Goal: Task Accomplishment & Management: Complete application form

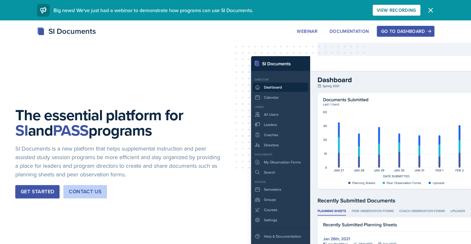
click at [417, 32] on div "Go to Dashboard" at bounding box center [405, 31] width 49 height 5
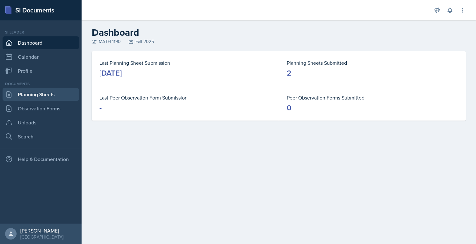
click at [45, 99] on link "Planning Sheets" at bounding box center [41, 94] width 76 height 13
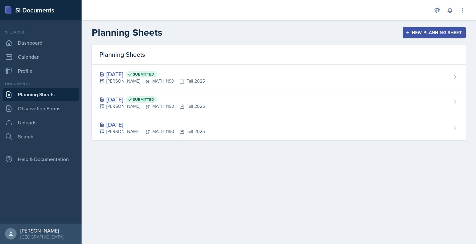
click at [447, 31] on div "New Planning Sheet" at bounding box center [434, 32] width 55 height 5
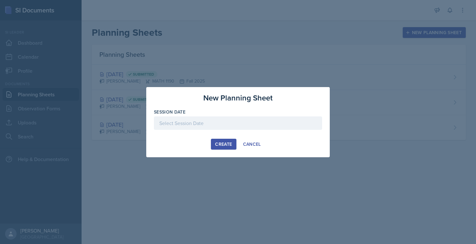
click at [226, 120] on div at bounding box center [238, 122] width 168 height 13
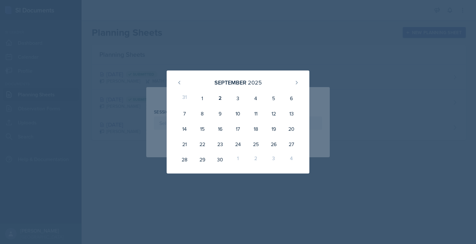
click at [234, 97] on div "3" at bounding box center [238, 97] width 18 height 15
type input "[DATE]"
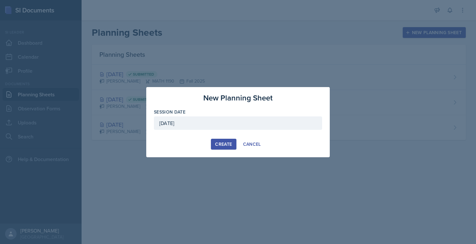
click at [225, 139] on button "Create" at bounding box center [223, 144] width 25 height 11
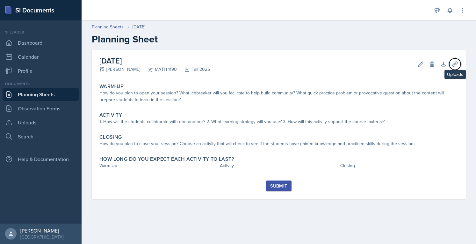
click at [454, 64] on icon at bounding box center [455, 64] width 6 height 6
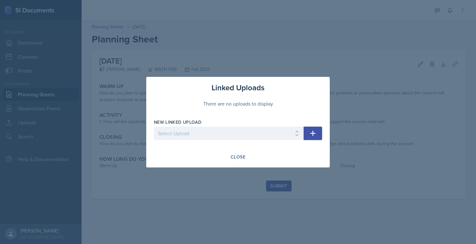
click at [208, 47] on div at bounding box center [238, 122] width 476 height 244
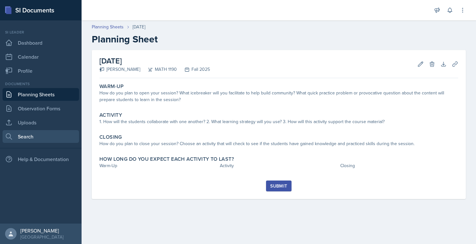
click at [52, 131] on link "Search" at bounding box center [41, 136] width 76 height 13
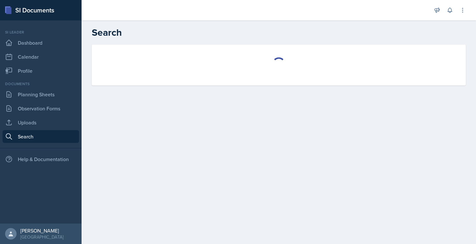
select select "all"
select select "1"
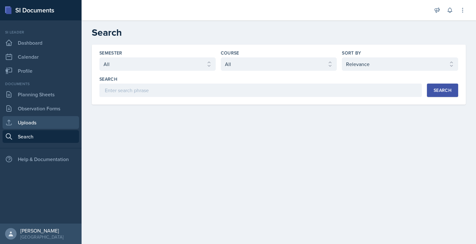
click at [44, 125] on link "Uploads" at bounding box center [41, 122] width 76 height 13
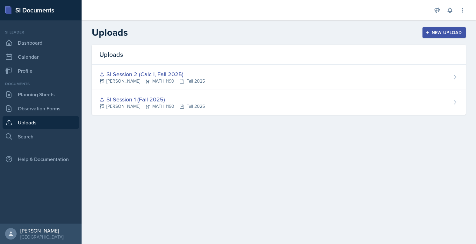
click at [456, 30] on div "New Upload" at bounding box center [443, 32] width 35 height 5
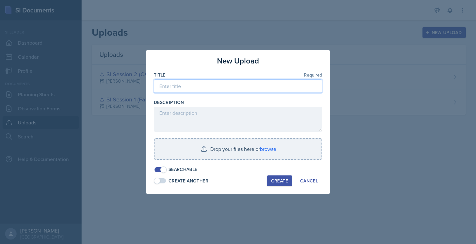
click at [250, 88] on input at bounding box center [238, 85] width 168 height 13
type input "S"
type input "SI Session 3 (Calc I - Fall 2025)"
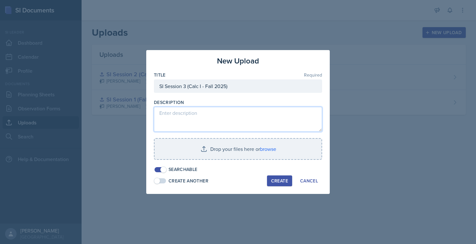
click at [234, 129] on textarea at bounding box center [238, 119] width 168 height 25
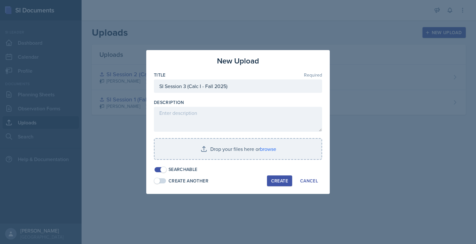
click at [235, 147] on input "file" at bounding box center [237, 149] width 167 height 20
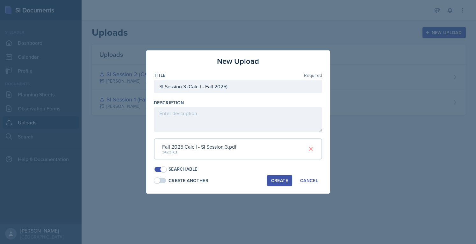
click at [276, 179] on div "Create" at bounding box center [279, 180] width 17 height 5
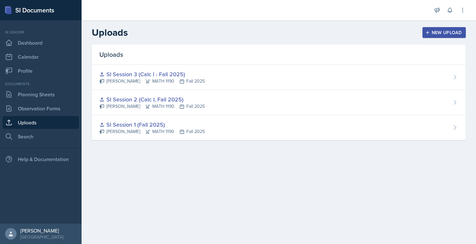
click at [349, 67] on div "SI Session 3 (Calc I - Fall 2025) [PERSON_NAME] MATH 1190 Fall 2025" at bounding box center [279, 77] width 374 height 25
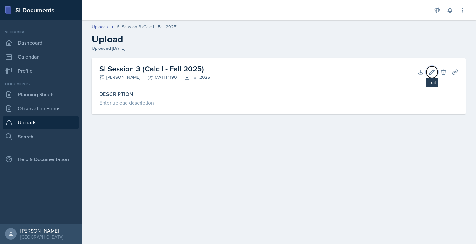
click at [432, 73] on icon at bounding box center [432, 71] width 5 height 5
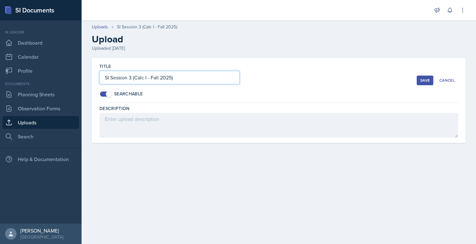
click at [149, 79] on input "SI Session 3 (Calc I - Fall 2025)" at bounding box center [169, 77] width 140 height 13
type input "SI Session 3 (Calc I, Fall 2025)"
click at [421, 81] on div "Save" at bounding box center [425, 80] width 10 height 5
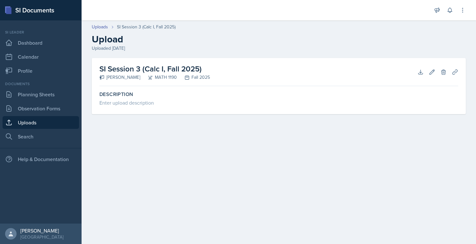
click at [397, 47] on div "Uploaded [DATE]" at bounding box center [279, 48] width 374 height 7
click at [45, 121] on link "Uploads" at bounding box center [41, 122] width 76 height 13
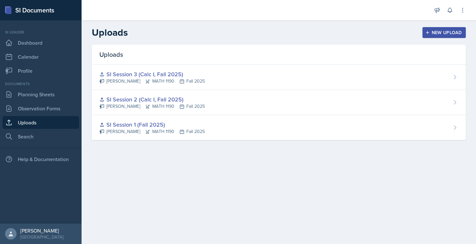
click at [436, 34] on div "New Upload" at bounding box center [443, 32] width 35 height 5
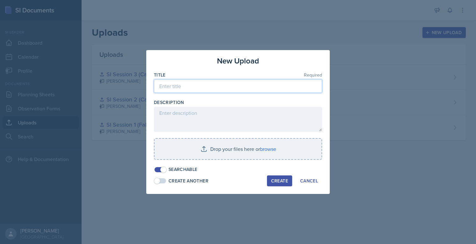
click at [204, 90] on input at bounding box center [238, 85] width 168 height 13
type input "SI Session 4 (Calc I, Fall 2025)"
click at [241, 146] on input "file" at bounding box center [237, 149] width 167 height 20
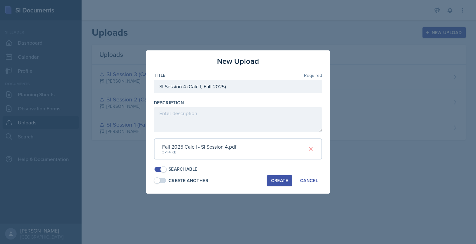
click at [273, 180] on div "Create" at bounding box center [279, 180] width 17 height 5
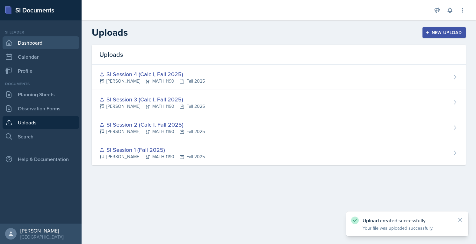
click at [32, 43] on link "Dashboard" at bounding box center [41, 42] width 76 height 13
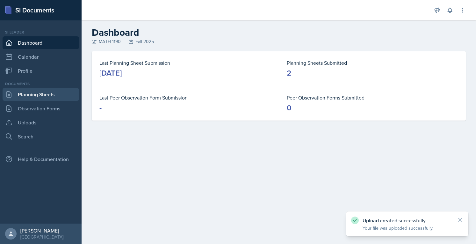
click at [49, 96] on link "Planning Sheets" at bounding box center [41, 94] width 76 height 13
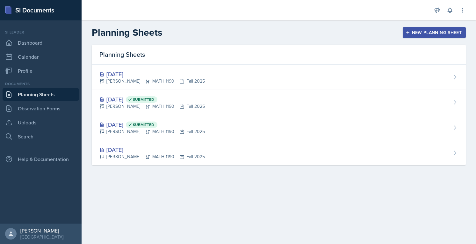
click at [166, 79] on div "[PERSON_NAME] MATH 1190 Fall 2025" at bounding box center [151, 81] width 105 height 7
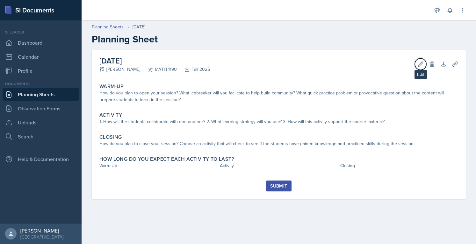
click at [420, 67] on icon at bounding box center [420, 64] width 6 height 6
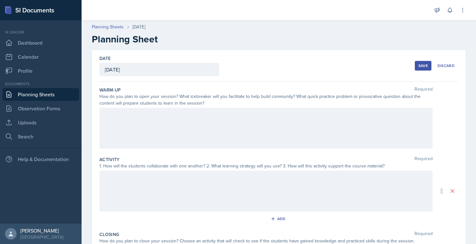
click at [207, 122] on div at bounding box center [265, 128] width 333 height 41
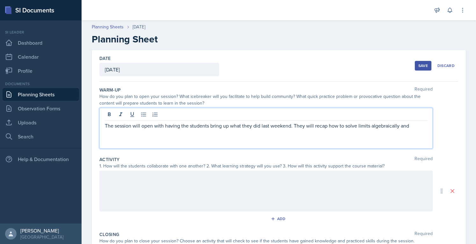
click at [400, 122] on p "The session will open with having the students bring up what they did last week…" at bounding box center [266, 126] width 322 height 8
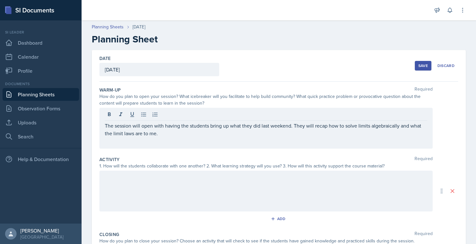
click at [252, 187] on div at bounding box center [265, 190] width 333 height 41
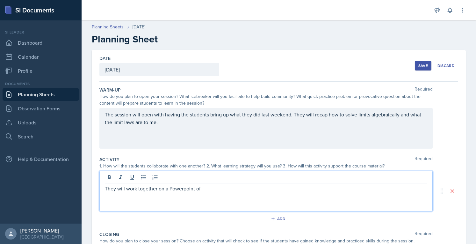
click at [185, 193] on div "They will work together on a Powerpoint of" at bounding box center [265, 190] width 333 height 41
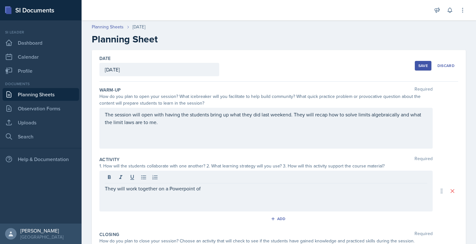
click at [184, 191] on div "They will work together on a Powerpoint of" at bounding box center [265, 190] width 333 height 41
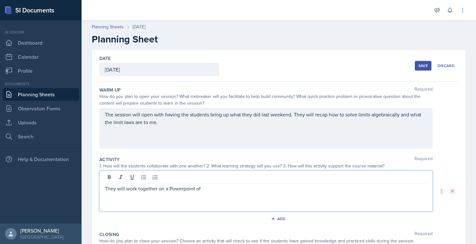
click at [184, 191] on p "They will work together on a Powerpoint of" at bounding box center [266, 188] width 322 height 8
click at [347, 191] on p "They will work together on a PowerPoint of slides with practice problems" at bounding box center [266, 188] width 322 height 8
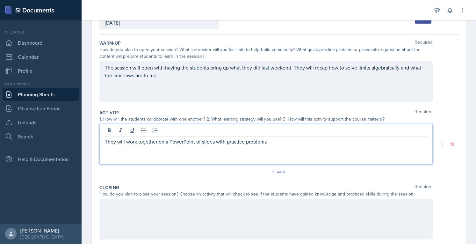
scroll to position [59, 0]
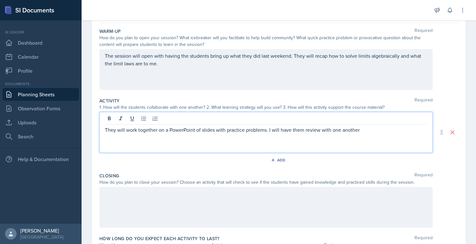
click at [161, 132] on p "They will work together on a PowerPoint of slides with practice problems. I wil…" at bounding box center [266, 130] width 322 height 8
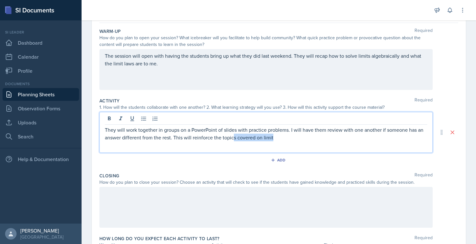
drag, startPoint x: 294, startPoint y: 143, endPoint x: 241, endPoint y: 135, distance: 54.0
click at [241, 135] on div "They will work together in groups on a PowerPoint of slides with practice probl…" at bounding box center [265, 132] width 333 height 41
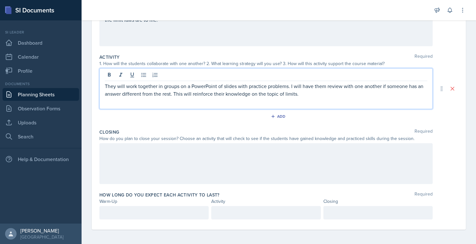
click at [169, 213] on p at bounding box center [154, 213] width 98 height 8
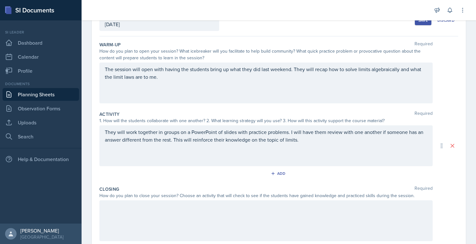
scroll to position [45, 0]
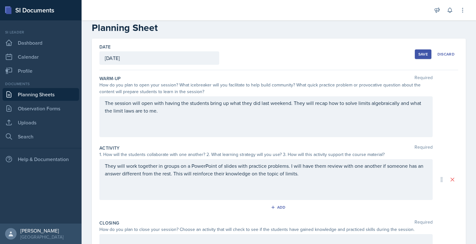
click at [315, 99] on p "The session will open with having the students bring up what they did last week…" at bounding box center [266, 106] width 322 height 15
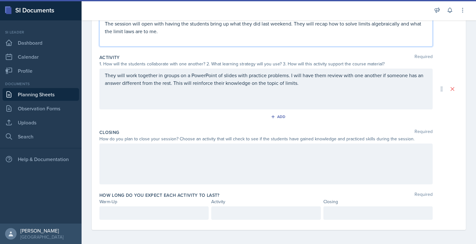
click at [270, 158] on div at bounding box center [265, 163] width 333 height 41
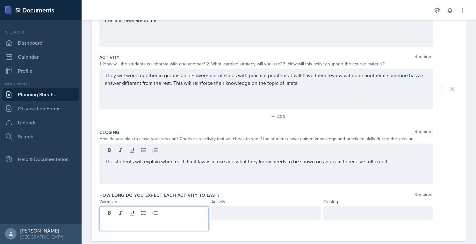
click at [188, 210] on div at bounding box center [153, 218] width 109 height 25
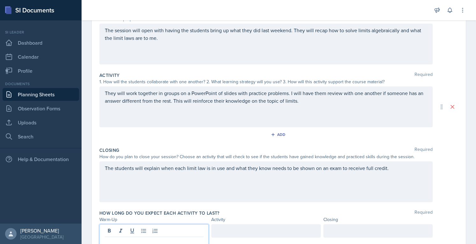
scroll to position [85, 0]
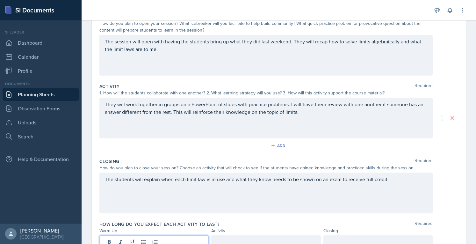
click at [380, 114] on p "They will work together in groups on a PowerPoint of slides with practice probl…" at bounding box center [266, 107] width 322 height 15
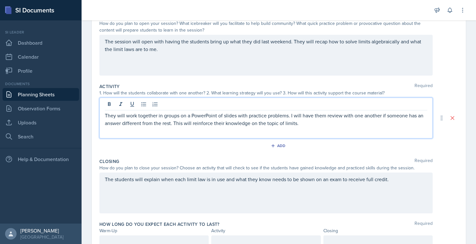
scroll to position [84, 0]
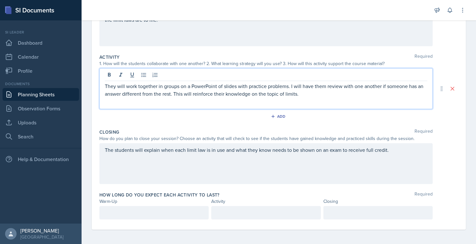
click at [173, 211] on p at bounding box center [154, 213] width 98 height 8
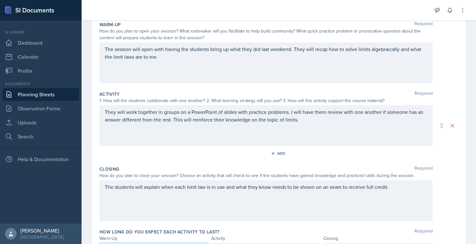
scroll to position [113, 0]
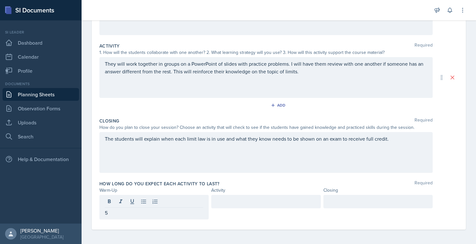
click at [232, 195] on div at bounding box center [265, 201] width 109 height 13
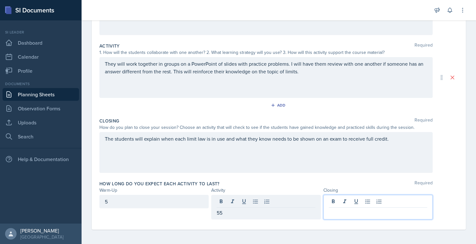
click at [343, 203] on div at bounding box center [377, 207] width 109 height 25
click at [453, 165] on div "Date [DATE] [DATE] 31 1 2 3 4 5 6 7 8 9 10 11 12 13 14 15 16 17 18 19 20 21 22 …" at bounding box center [279, 83] width 374 height 293
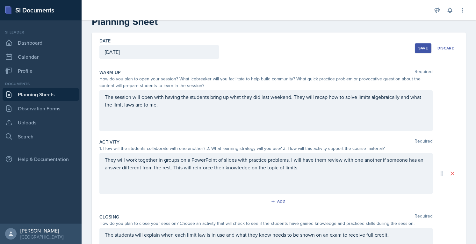
scroll to position [16, 0]
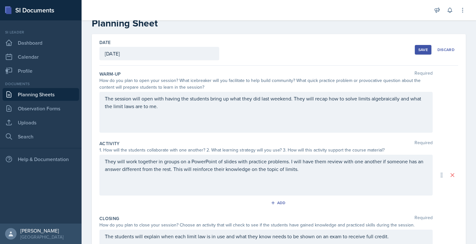
click at [415, 53] on button "Save" at bounding box center [423, 50] width 17 height 10
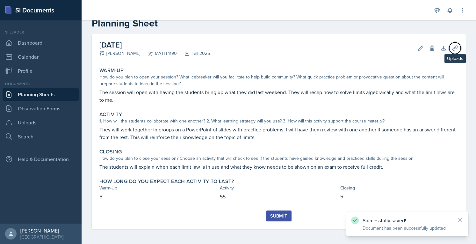
click at [452, 46] on icon at bounding box center [454, 48] width 5 height 5
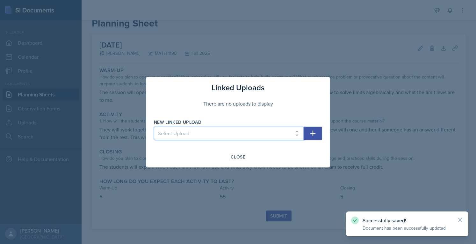
click at [241, 137] on select "Select Upload SI Session 1 (Fall 2025) SI Session 2 (Calc I, Fall 2025) SI Sess…" at bounding box center [229, 132] width 150 height 13
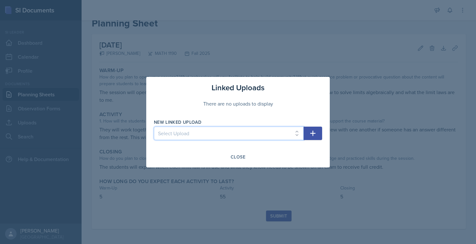
select select "3da900c7-2308-4cba-8ba1-efe163c40e4c"
click at [154, 126] on select "Select Upload SI Session 1 (Fall 2025) SI Session 2 (Calc I, Fall 2025) SI Sess…" at bounding box center [229, 132] width 150 height 13
click at [241, 159] on div "Close" at bounding box center [238, 156] width 15 height 5
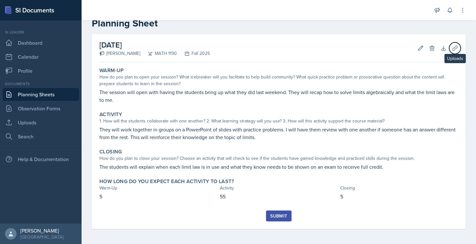
click at [455, 47] on button "Uploads" at bounding box center [454, 47] width 11 height 11
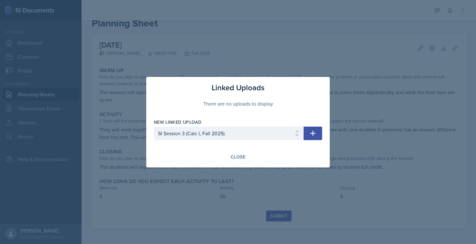
click at [318, 129] on button "button" at bounding box center [312, 132] width 18 height 13
select select
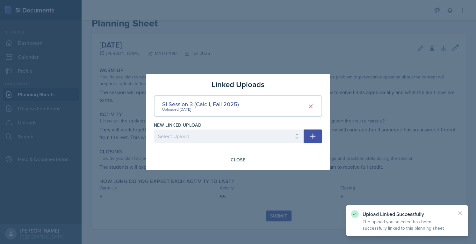
click at [234, 160] on div "Close" at bounding box center [238, 159] width 15 height 5
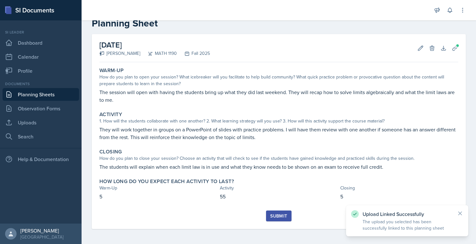
click at [268, 212] on button "Submit" at bounding box center [278, 215] width 25 height 11
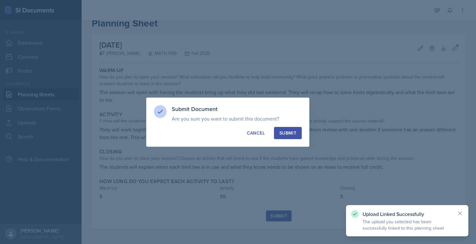
click at [288, 135] on div "Submit" at bounding box center [287, 133] width 17 height 6
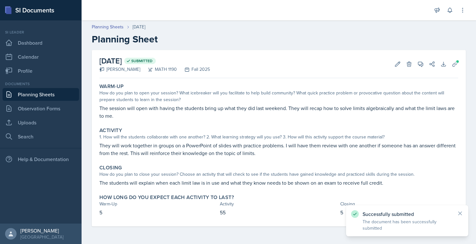
scroll to position [0, 0]
click at [60, 96] on link "Planning Sheets" at bounding box center [41, 94] width 76 height 13
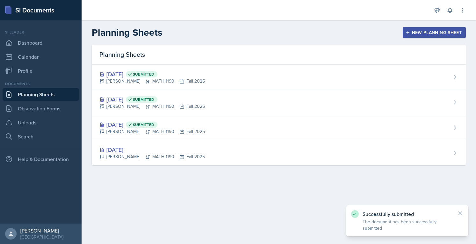
click at [413, 33] on div "New Planning Sheet" at bounding box center [434, 32] width 55 height 5
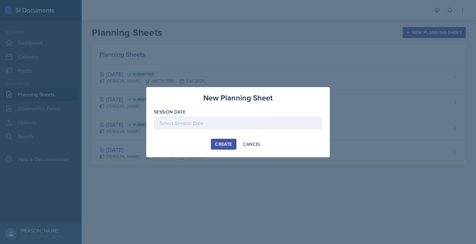
click at [254, 120] on div at bounding box center [238, 122] width 168 height 13
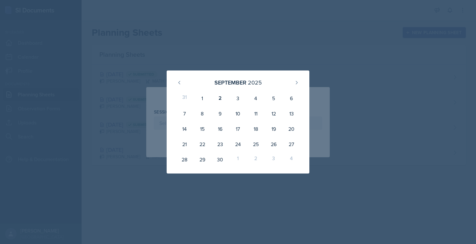
click at [274, 100] on div "5" at bounding box center [274, 97] width 18 height 15
type input "[DATE]"
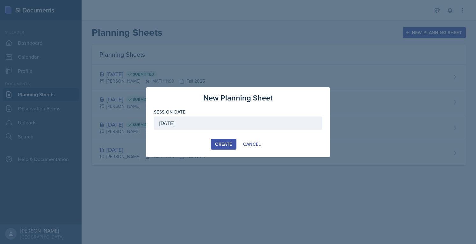
click at [222, 141] on div "Create" at bounding box center [223, 143] width 17 height 5
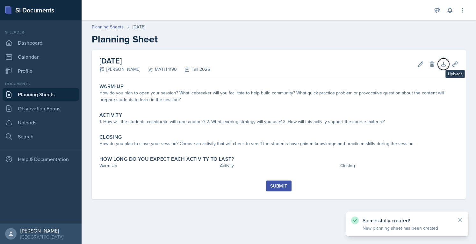
drag, startPoint x: 449, startPoint y: 64, endPoint x: 459, endPoint y: 48, distance: 18.7
click at [459, 48] on div "Planning Sheets [DATE] Planning Sheet [DATE] [PERSON_NAME] MATH 1190 Fall 2025 …" at bounding box center [279, 115] width 394 height 197
click at [456, 59] on button "Uploads" at bounding box center [454, 63] width 11 height 11
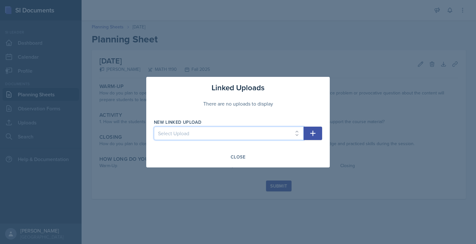
click at [293, 136] on select "Select Upload SI Session 1 (Fall 2025) SI Session 2 (Calc I, Fall 2025) SI Sess…" at bounding box center [229, 132] width 150 height 13
select select "c7262d73-c98d-4160-b9e4-829d9e1849d5"
click at [154, 126] on select "Select Upload SI Session 1 (Fall 2025) SI Session 2 (Calc I, Fall 2025) SI Sess…" at bounding box center [229, 132] width 150 height 13
click at [314, 132] on icon "button" at bounding box center [313, 133] width 8 height 8
select select
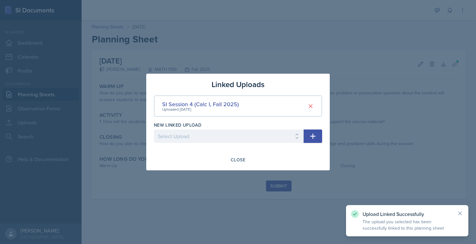
click at [241, 157] on div "Close" at bounding box center [238, 159] width 15 height 5
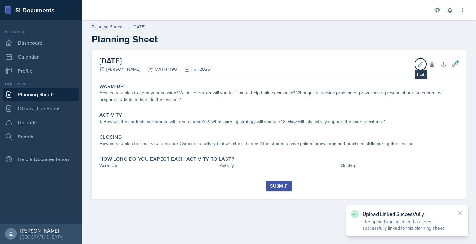
click at [419, 68] on button "Edit" at bounding box center [420, 63] width 11 height 11
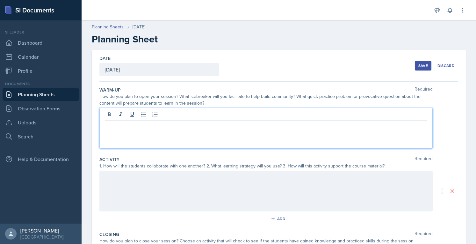
click at [239, 115] on div at bounding box center [265, 128] width 333 height 41
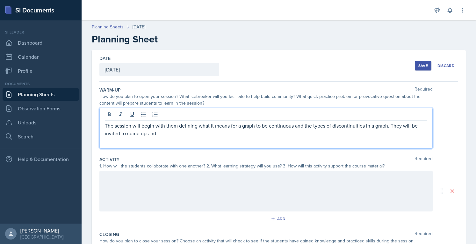
click at [245, 179] on div at bounding box center [265, 190] width 333 height 41
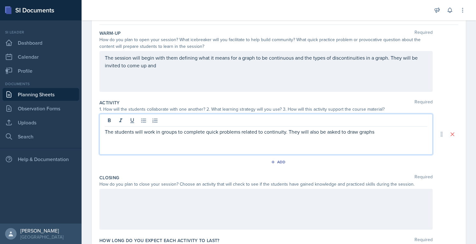
scroll to position [73, 0]
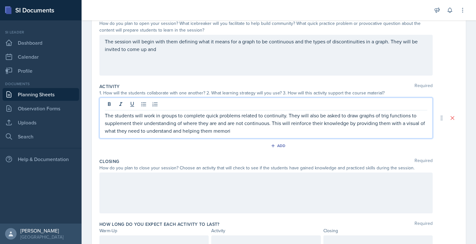
click at [184, 136] on div "The students will work in groups to complete quick problems related to continui…" at bounding box center [265, 117] width 333 height 41
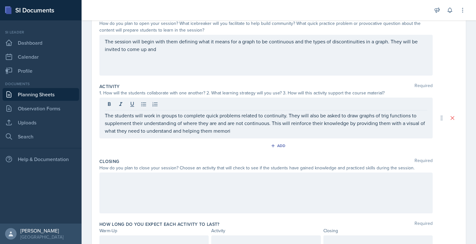
click at [184, 136] on div "The students will work in groups to complete quick problems related to continui…" at bounding box center [265, 117] width 333 height 41
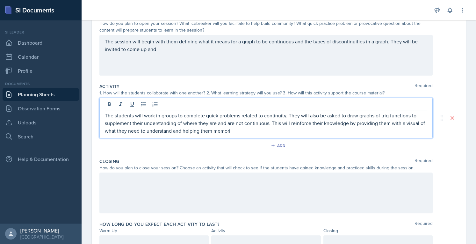
click at [183, 133] on p "The students will work in groups to complete quick problems related to continui…" at bounding box center [266, 122] width 322 height 23
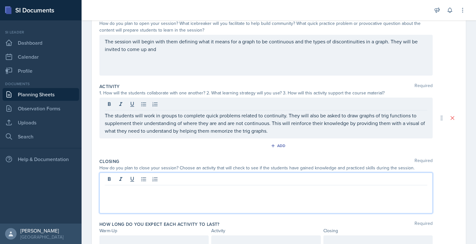
click at [169, 182] on div at bounding box center [265, 192] width 333 height 41
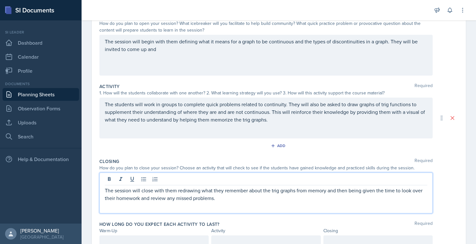
click at [320, 74] on div "The session will begin with them defining what it means for a graph to be conti…" at bounding box center [265, 55] width 333 height 41
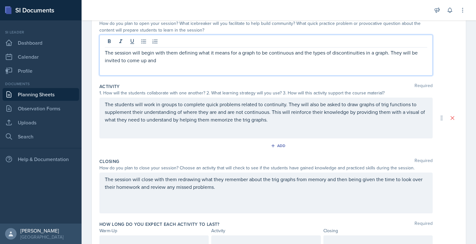
scroll to position [84, 0]
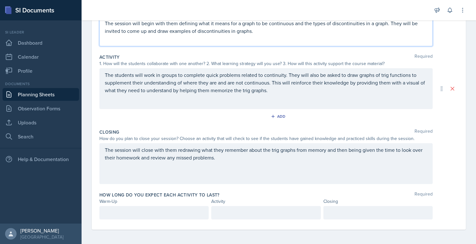
click at [188, 214] on p at bounding box center [154, 213] width 98 height 8
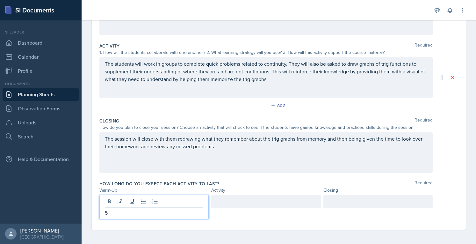
click at [252, 206] on div at bounding box center [265, 201] width 109 height 13
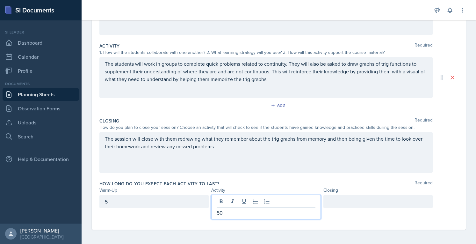
click at [367, 195] on div at bounding box center [377, 201] width 109 height 13
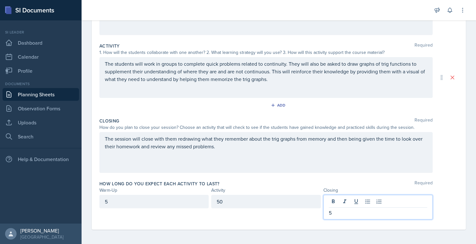
click at [440, 163] on div "The session will close with them redrawing what they remember about the trig gr…" at bounding box center [278, 152] width 359 height 41
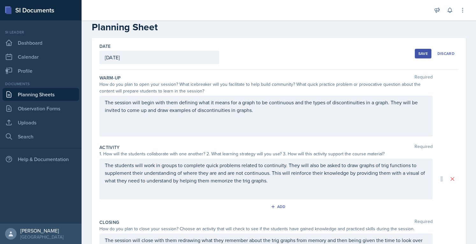
scroll to position [0, 0]
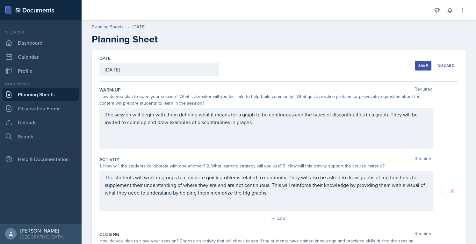
click at [418, 64] on div "Save" at bounding box center [423, 65] width 10 height 5
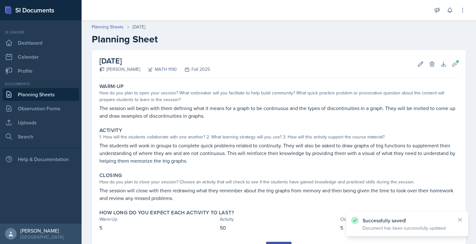
scroll to position [31, 0]
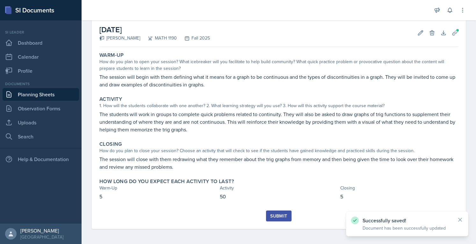
click at [276, 217] on div "Submit" at bounding box center [278, 215] width 17 height 5
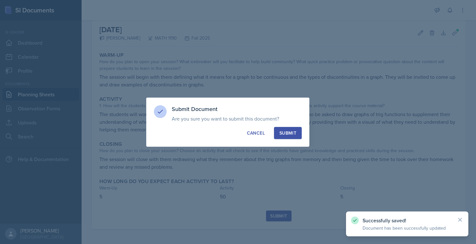
click at [294, 135] on div "Submit" at bounding box center [287, 133] width 17 height 6
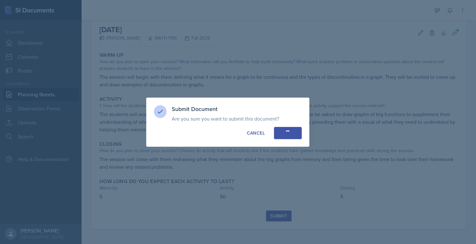
scroll to position [13, 0]
